Goal: Find specific page/section: Find specific page/section

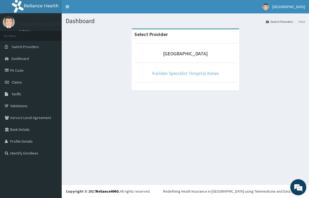
click at [209, 71] on link "Kariden Specialist Hospital Annex" at bounding box center [185, 73] width 67 height 6
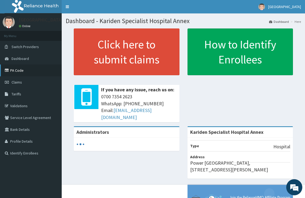
click at [21, 70] on link "PA Code" at bounding box center [31, 70] width 62 height 12
